Goal: Navigation & Orientation: Find specific page/section

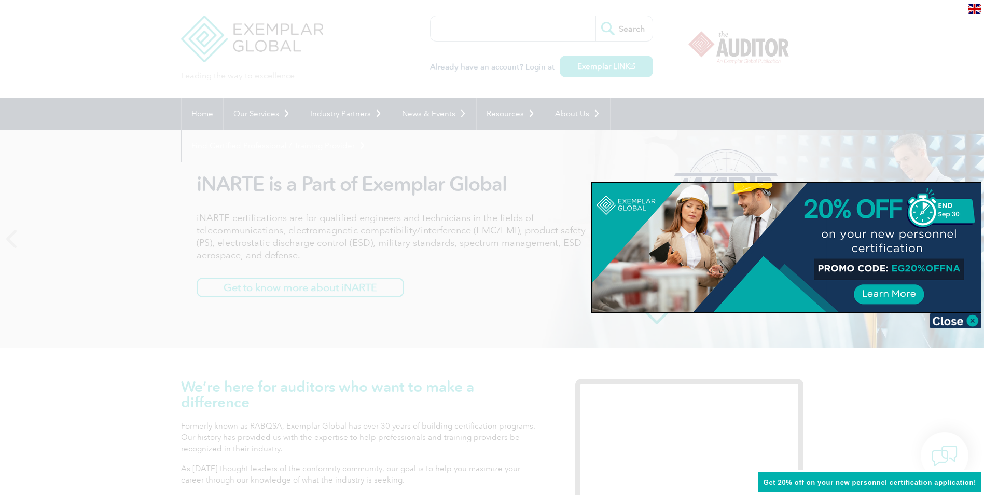
click at [78, 307] on div at bounding box center [492, 247] width 984 height 495
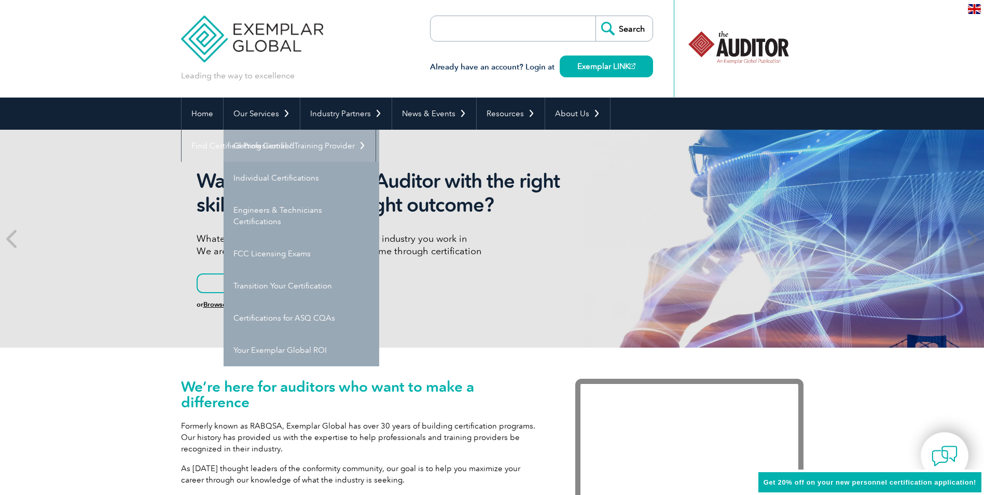
click at [267, 145] on link "Getting Certified" at bounding box center [302, 146] width 156 height 32
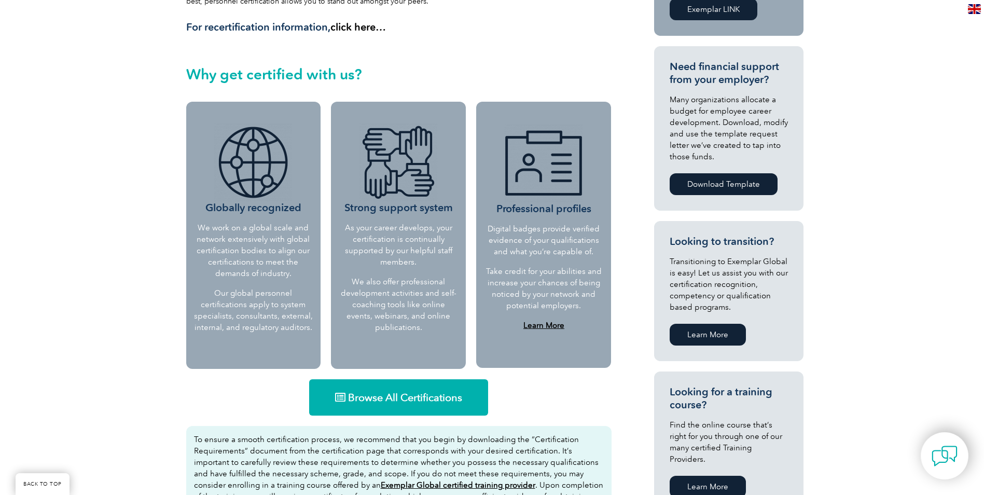
scroll to position [415, 0]
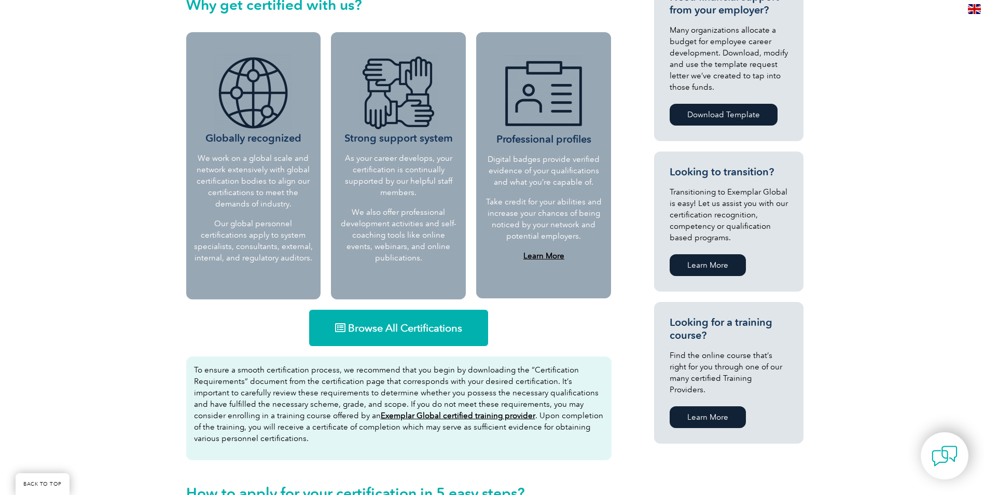
click at [403, 329] on span "Browse All Certifications" at bounding box center [405, 328] width 114 height 10
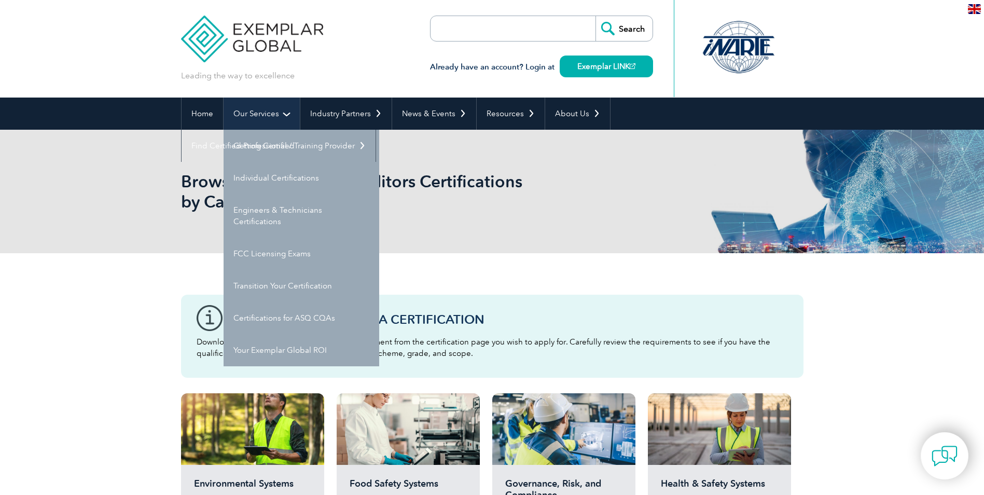
click at [260, 116] on link "Our Services" at bounding box center [262, 114] width 76 height 32
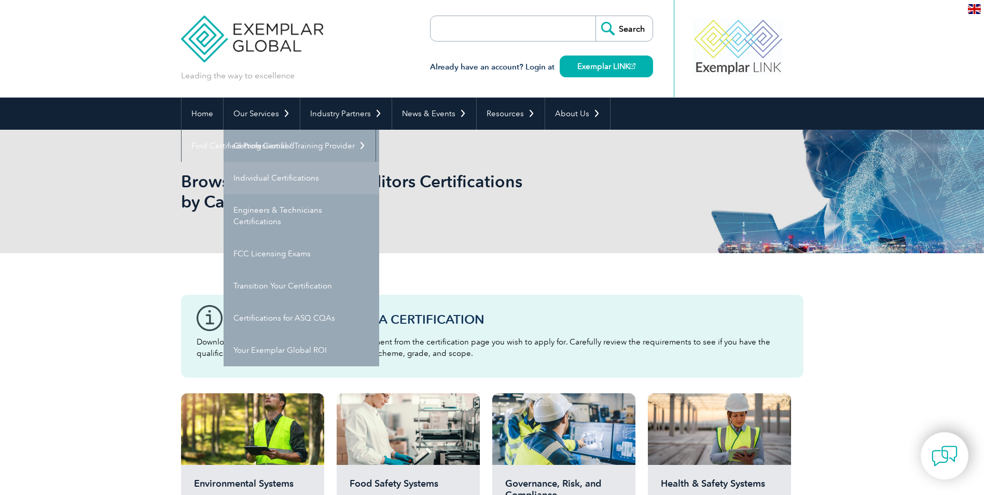
click at [263, 175] on link "Individual Certifications" at bounding box center [302, 178] width 156 height 32
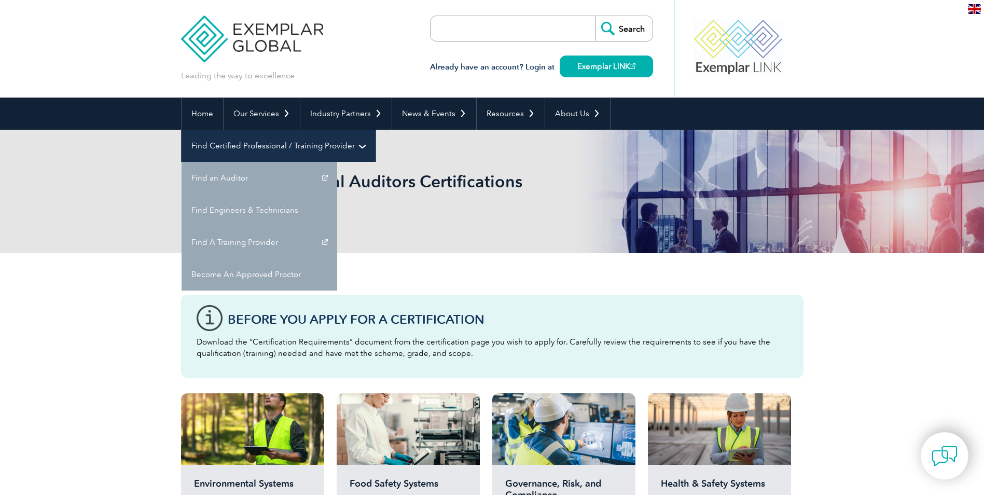
click at [376, 130] on link "Find Certified Professional / Training Provider" at bounding box center [279, 146] width 194 height 32
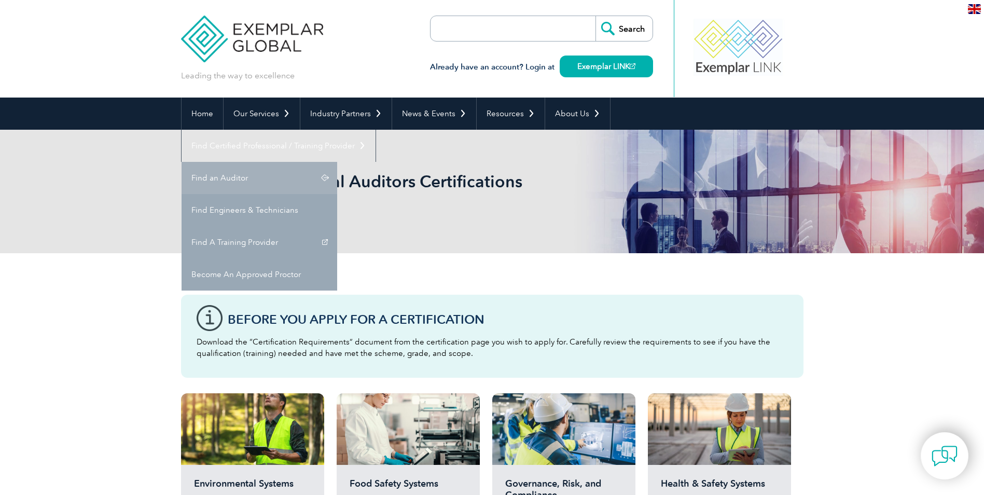
click at [337, 162] on link "Find an Auditor" at bounding box center [260, 178] width 156 height 32
